Goal: Share content

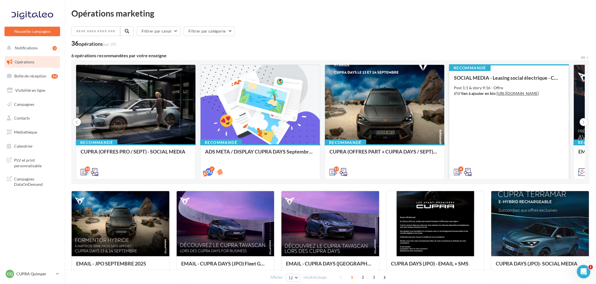
click at [517, 145] on div "SOCIAL MEDIA - Leasing social électrique - CUPRA Born Post 1:1 & story 9:16 - O…" at bounding box center [509, 124] width 110 height 99
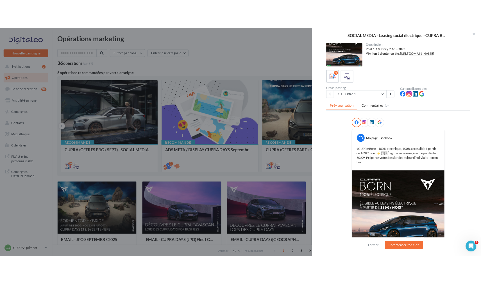
scroll to position [27, 0]
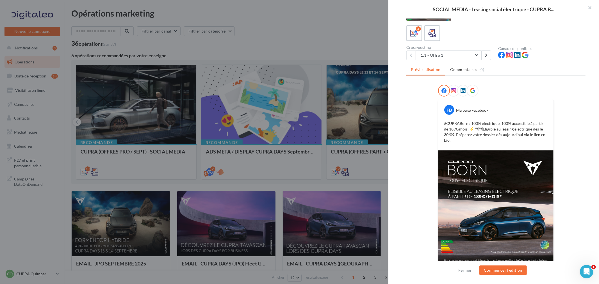
click at [515, 160] on img at bounding box center [496, 208] width 115 height 115
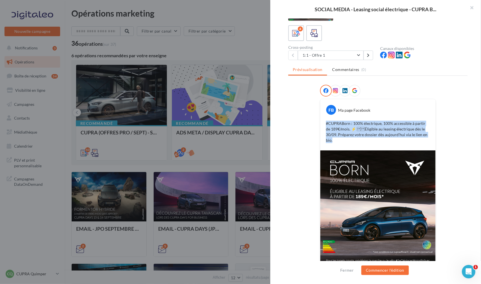
drag, startPoint x: 323, startPoint y: 122, endPoint x: 422, endPoint y: 137, distance: 100.1
click at [422, 137] on div "#CUPRABorn : 100% électrique, 100% accessible à partir de 189€/mois. ⚡️ Éligi…" at bounding box center [378, 131] width 112 height 25
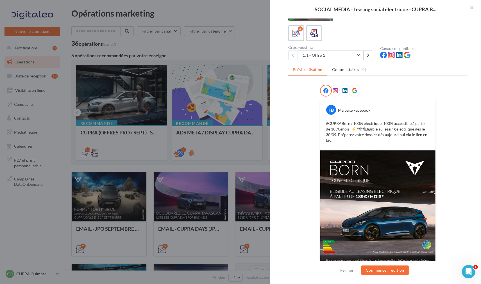
click at [335, 88] on icon at bounding box center [335, 90] width 5 height 5
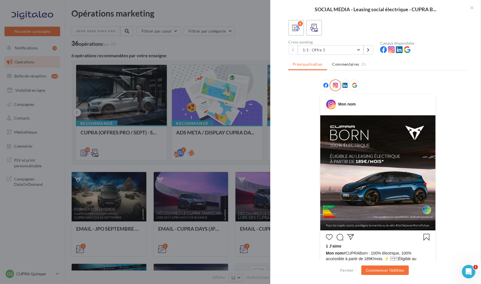
scroll to position [73, 0]
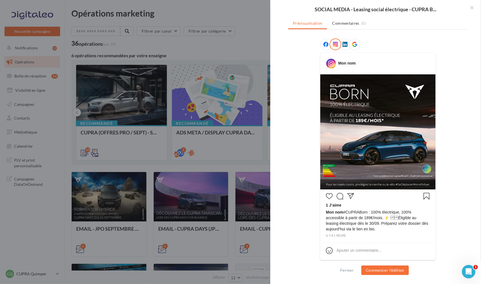
click at [344, 44] on icon at bounding box center [344, 44] width 5 height 5
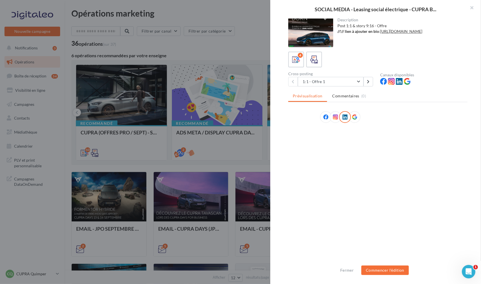
scroll to position [0, 0]
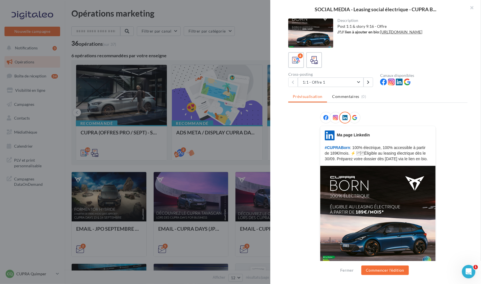
drag, startPoint x: 352, startPoint y: 164, endPoint x: 323, endPoint y: 145, distance: 34.4
click at [325, 145] on p "#CUPRABorn : 100% électrique, 100% accessible à partir de 189€/mois. ⚡️ Éligi…" at bounding box center [378, 153] width 106 height 17
copy p "#CUPRABorn : 100% électrique, 100% accessible à partir de 189€/mois. ⚡️ Éligi…"
click at [354, 162] on p "#CUPRABorn : 100% électrique, 100% accessible à partir de 189€/mois. ⚡️ Éligi…" at bounding box center [378, 153] width 106 height 17
drag, startPoint x: 405, startPoint y: 156, endPoint x: 408, endPoint y: 162, distance: 6.7
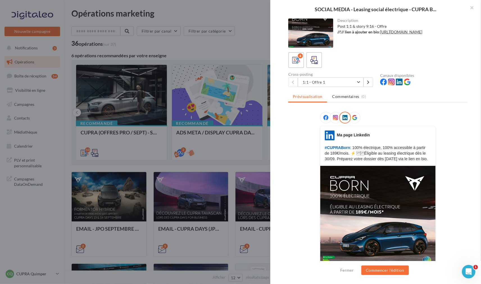
click at [408, 162] on p "#CUPRABorn : 100% électrique, 100% accessible à partir de 189€/mois. ⚡️ Éligi…" at bounding box center [378, 153] width 106 height 17
copy p "via le lien en bio."
